Goal: Participate in discussion: Engage in conversation with other users on a specific topic

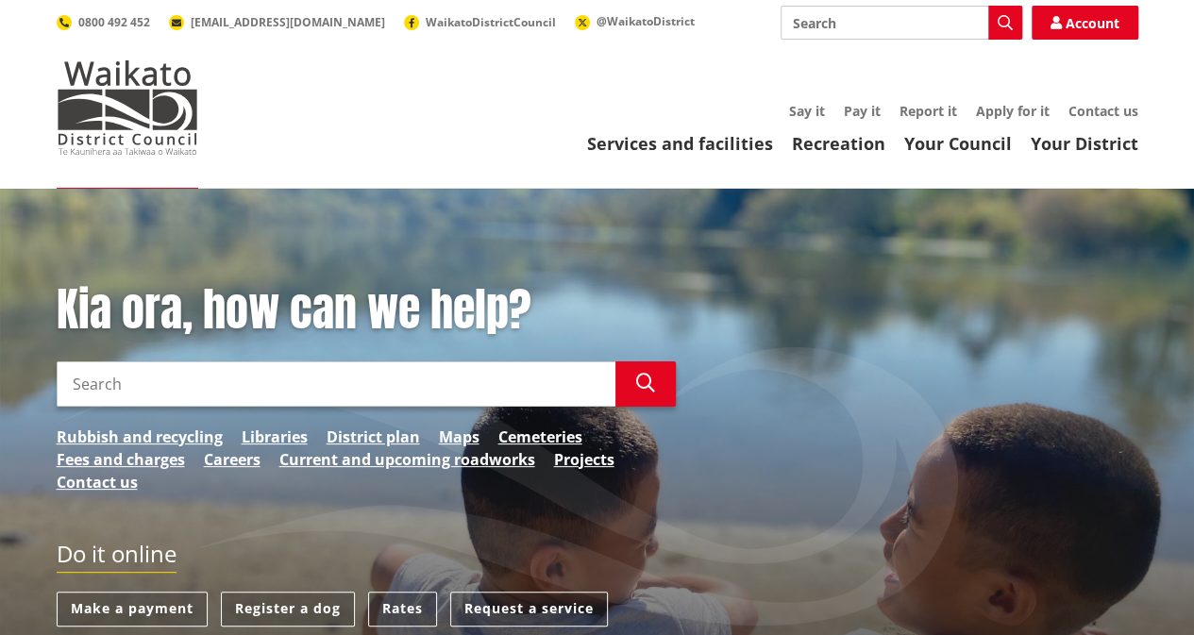
click at [387, 381] on input "Search" at bounding box center [336, 383] width 559 height 45
type input "long term"
click at [805, 103] on link "Say it" at bounding box center [807, 111] width 36 height 18
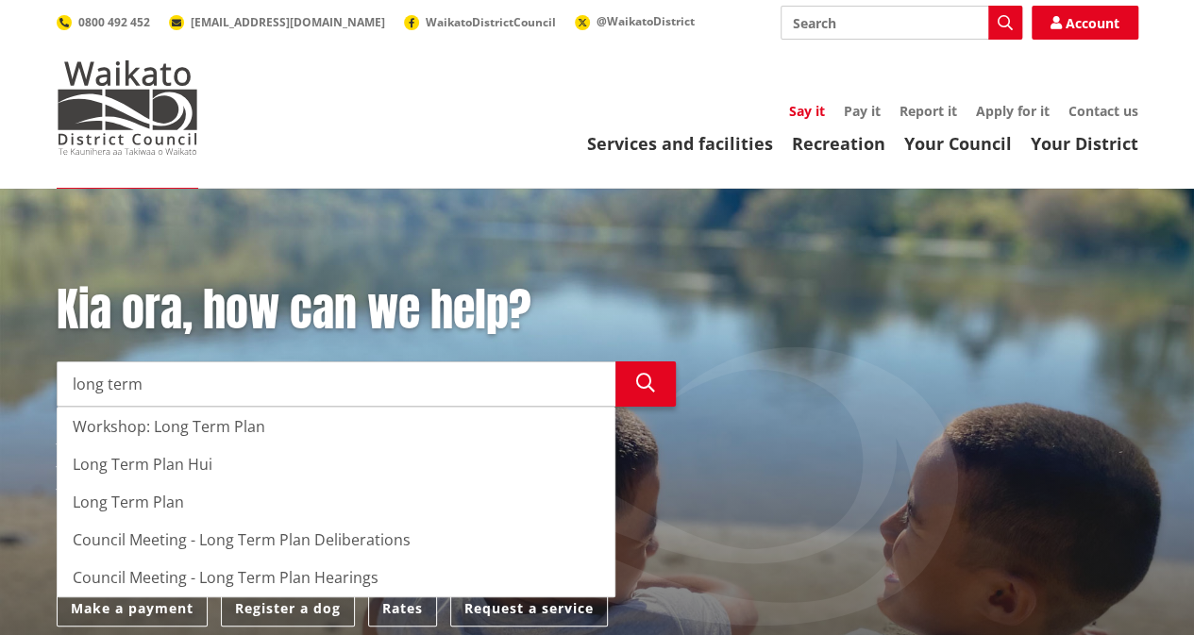
click at [802, 110] on link "Say it" at bounding box center [807, 111] width 36 height 18
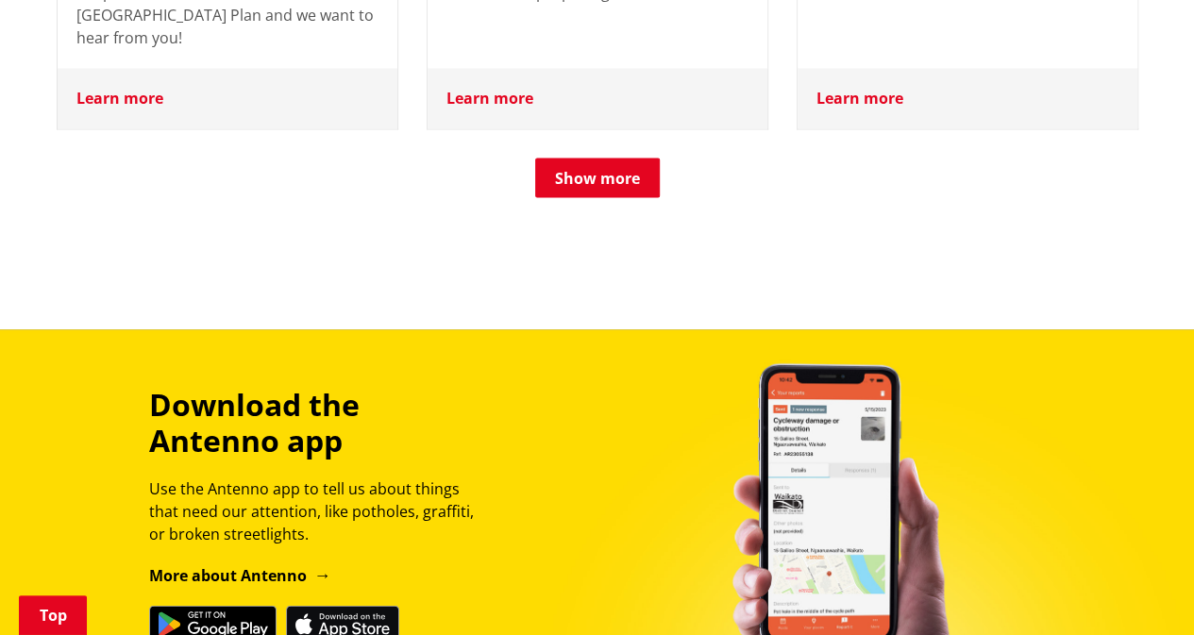
scroll to position [1699, 0]
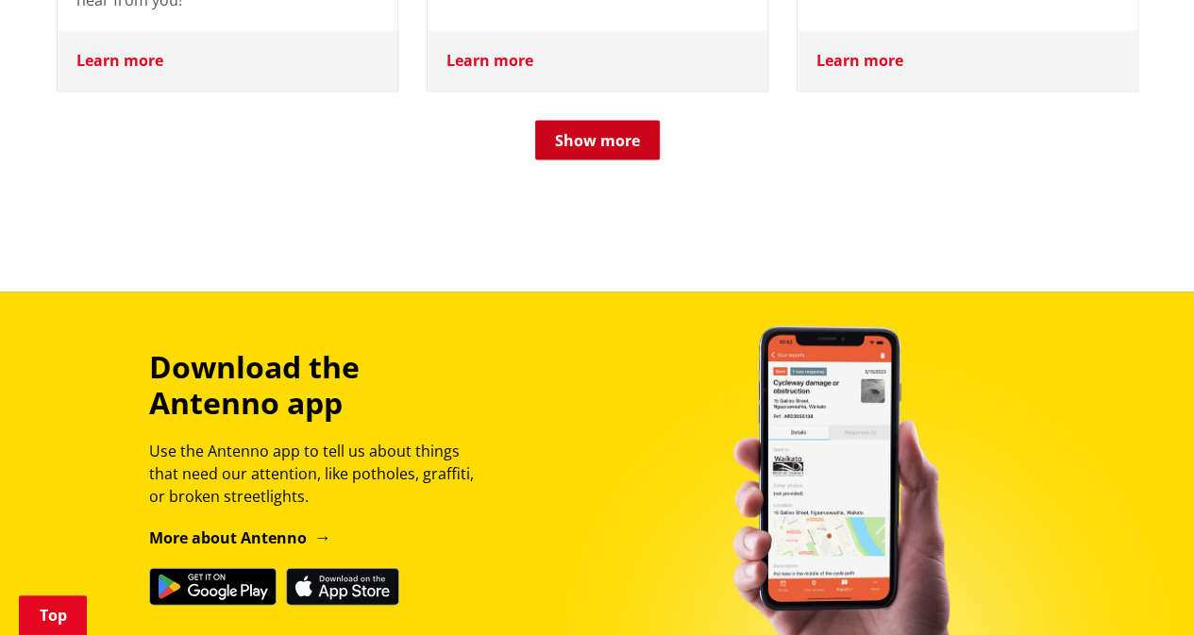
click at [600, 120] on button "Show more" at bounding box center [597, 140] width 125 height 40
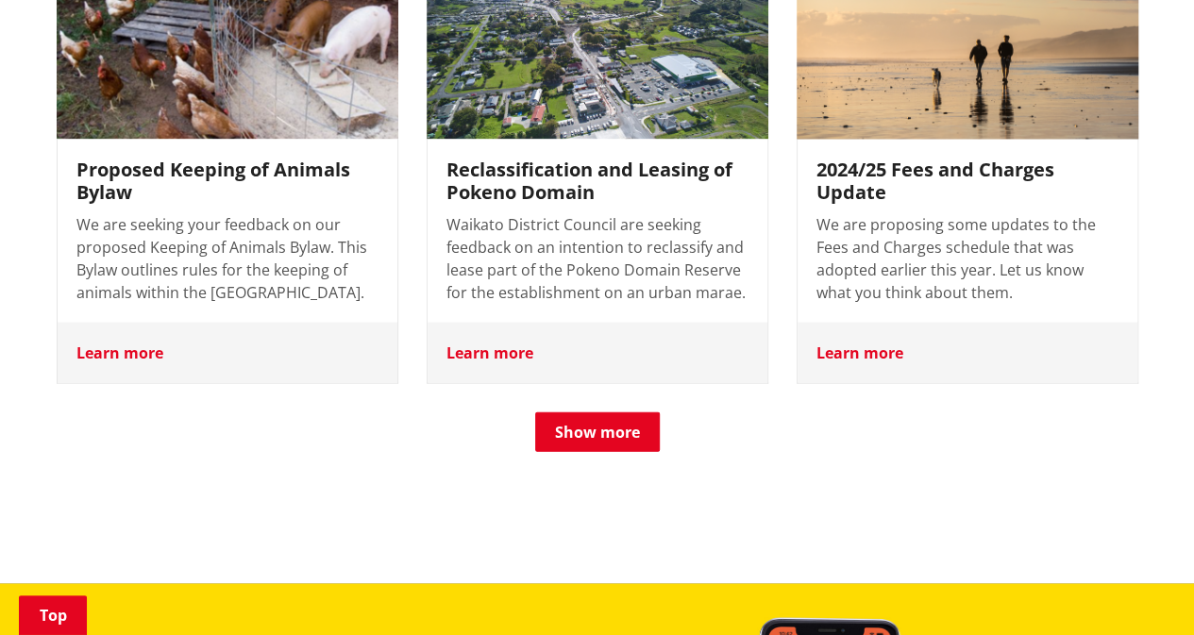
scroll to position [2171, 0]
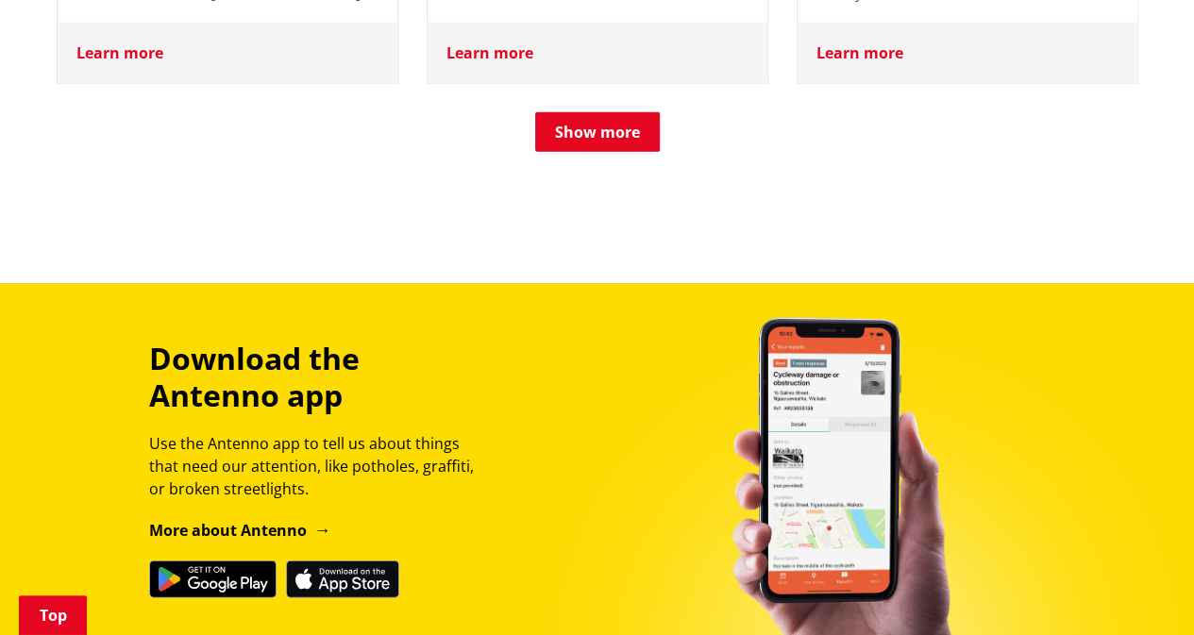
click at [634, 112] on button "Show more" at bounding box center [597, 132] width 125 height 40
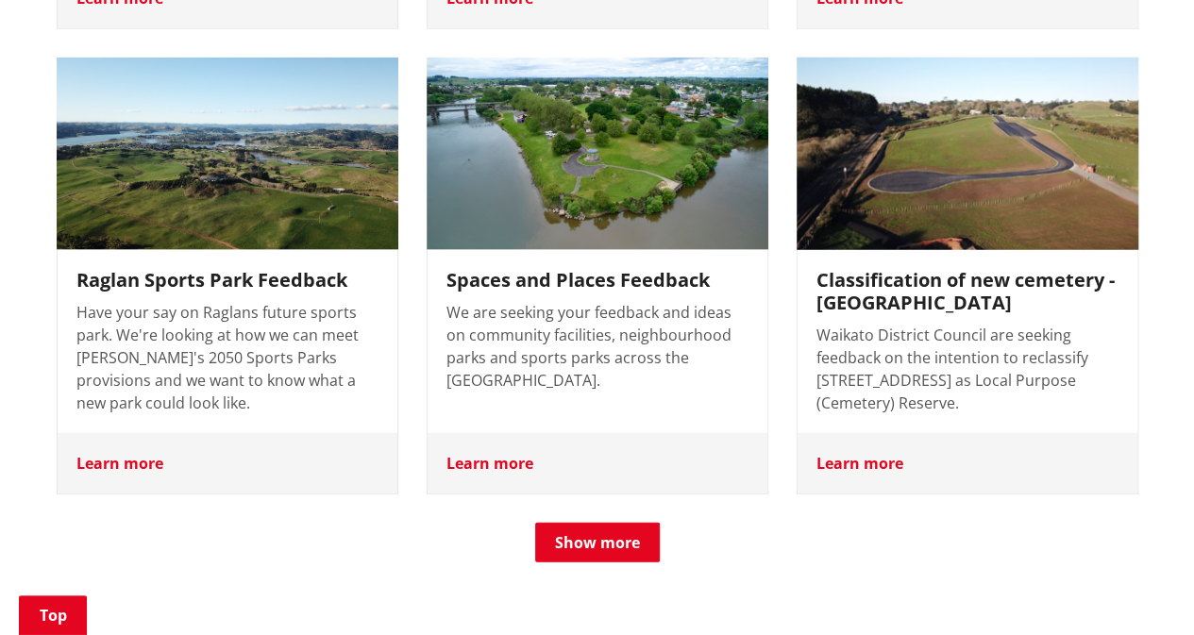
scroll to position [2265, 0]
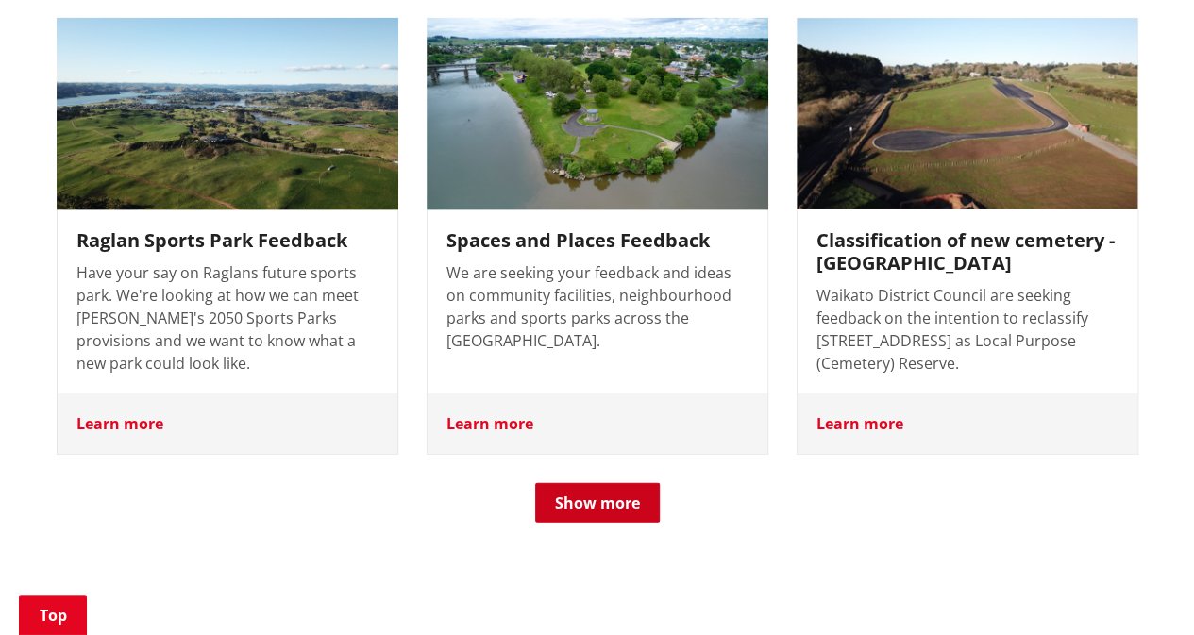
click at [636, 483] on button "Show more" at bounding box center [597, 503] width 125 height 40
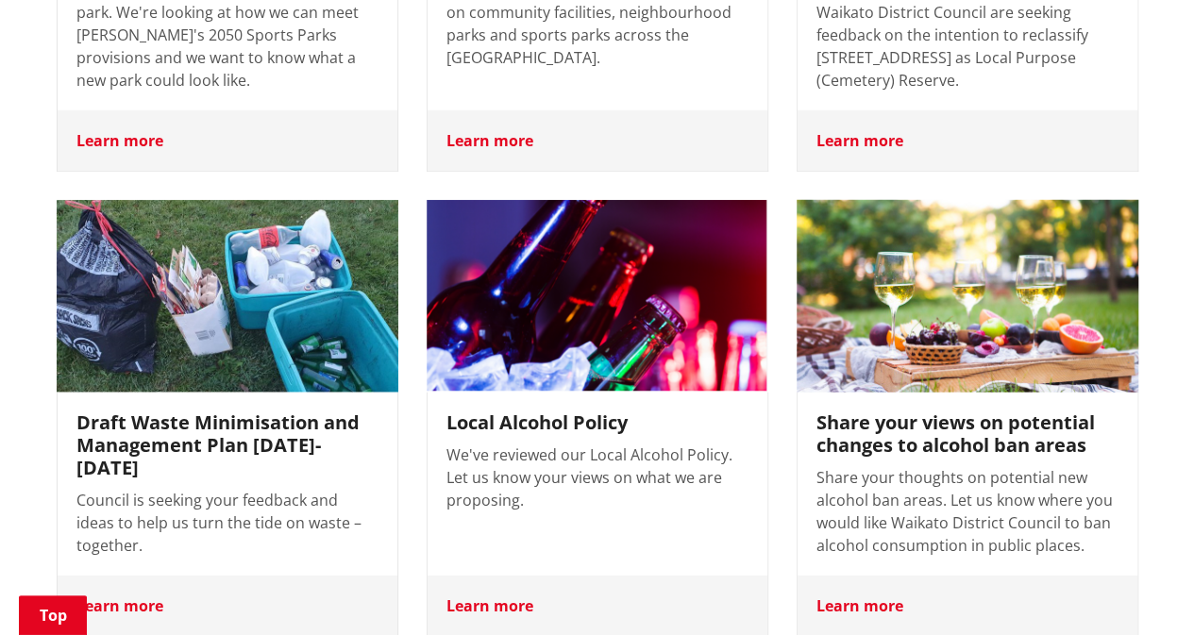
scroll to position [2831, 0]
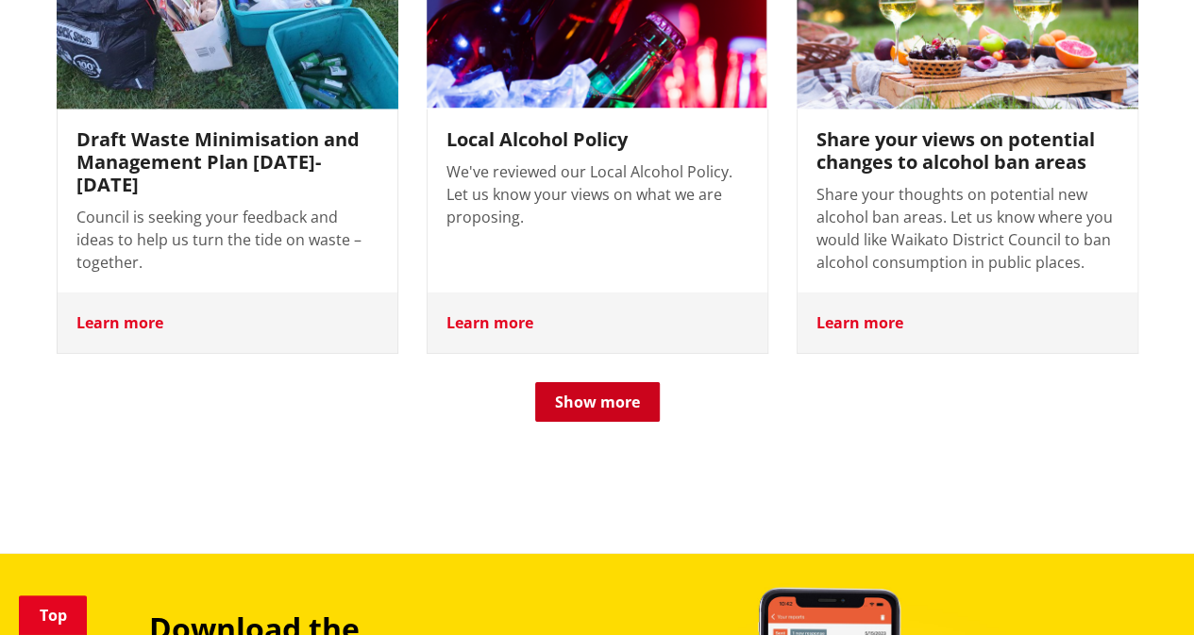
click at [646, 382] on button "Show more" at bounding box center [597, 402] width 125 height 40
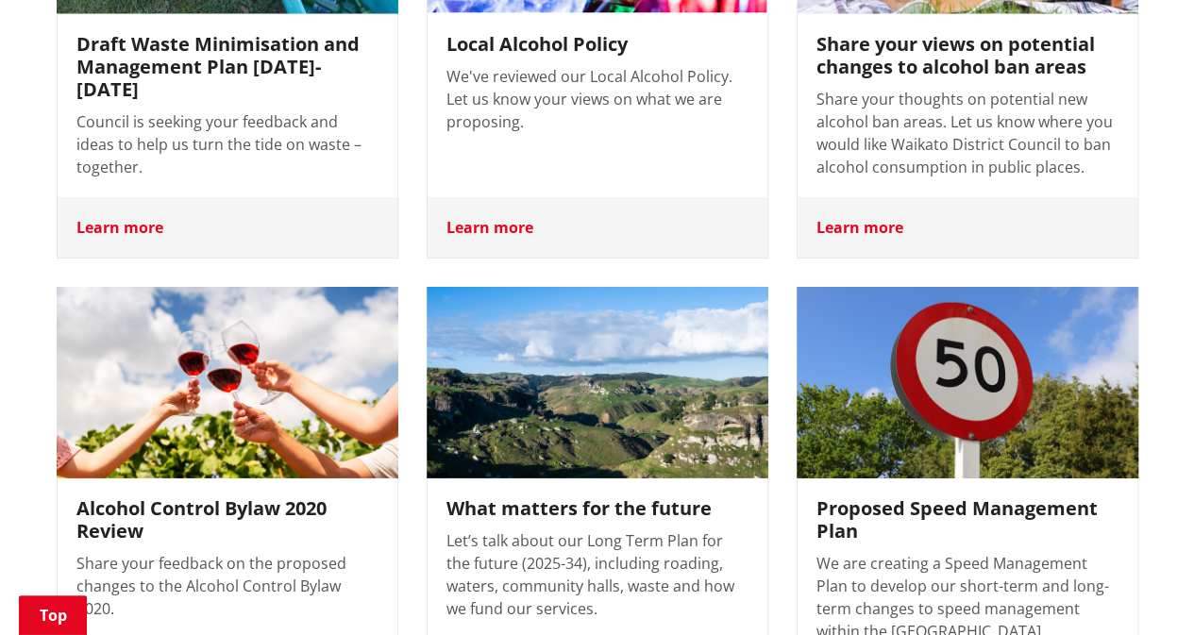
scroll to position [3020, 0]
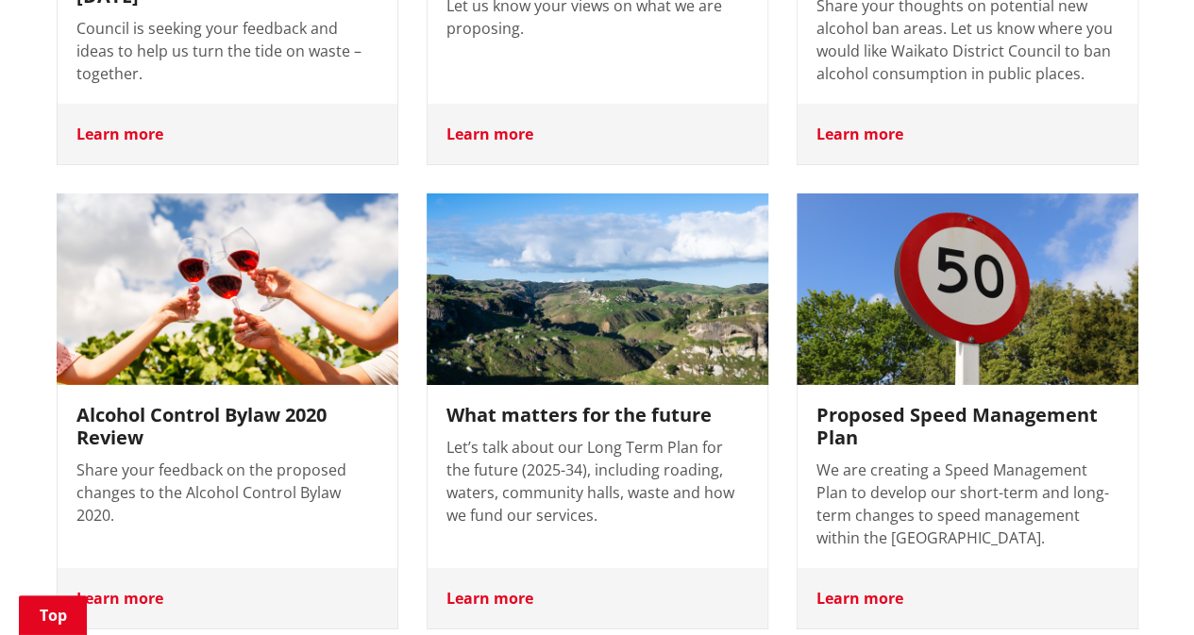
click at [630, 293] on img at bounding box center [596, 289] width 359 height 202
